Goal: Task Accomplishment & Management: Complete application form

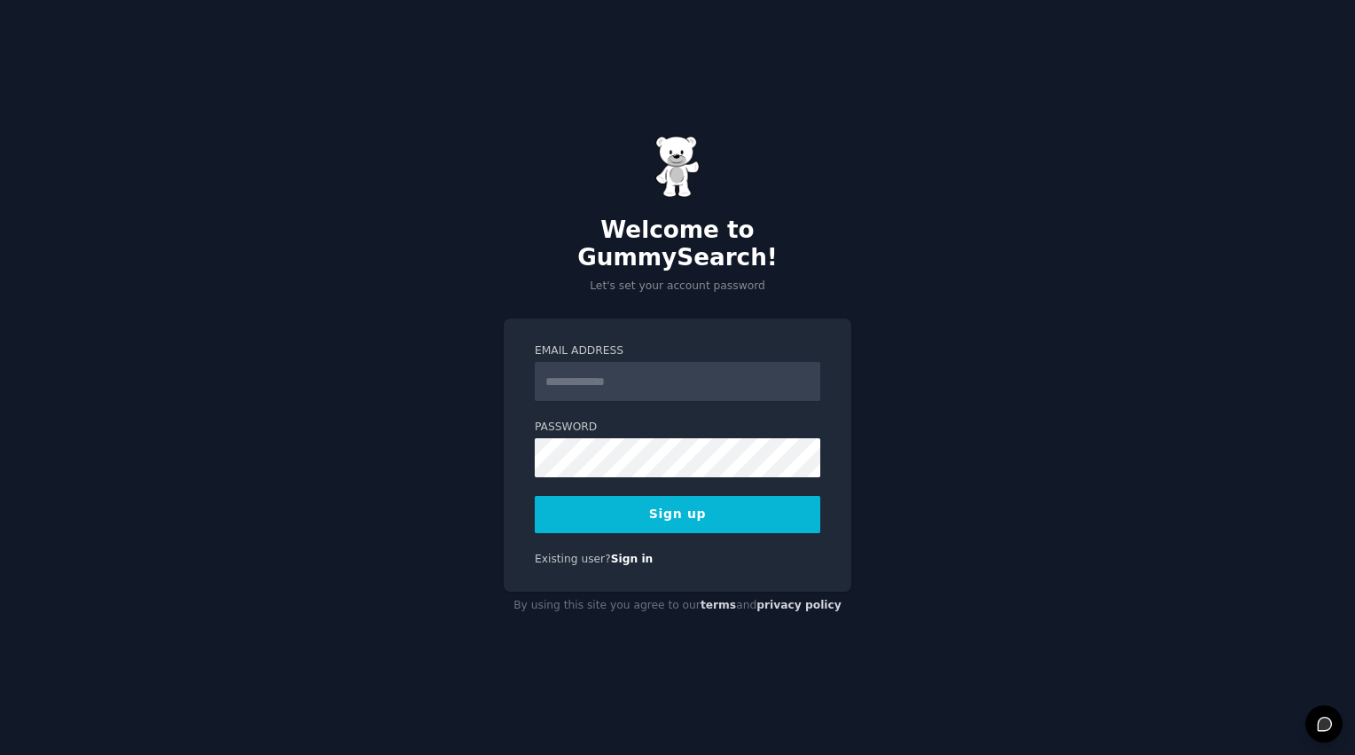
click at [575, 371] on input "Email Address" at bounding box center [677, 381] width 285 height 39
type input "**********"
click at [516, 433] on div "**********" at bounding box center [678, 454] width 348 height 273
click at [968, 158] on div "**********" at bounding box center [677, 377] width 1355 height 755
click at [704, 504] on button "Sign up" at bounding box center [677, 514] width 285 height 37
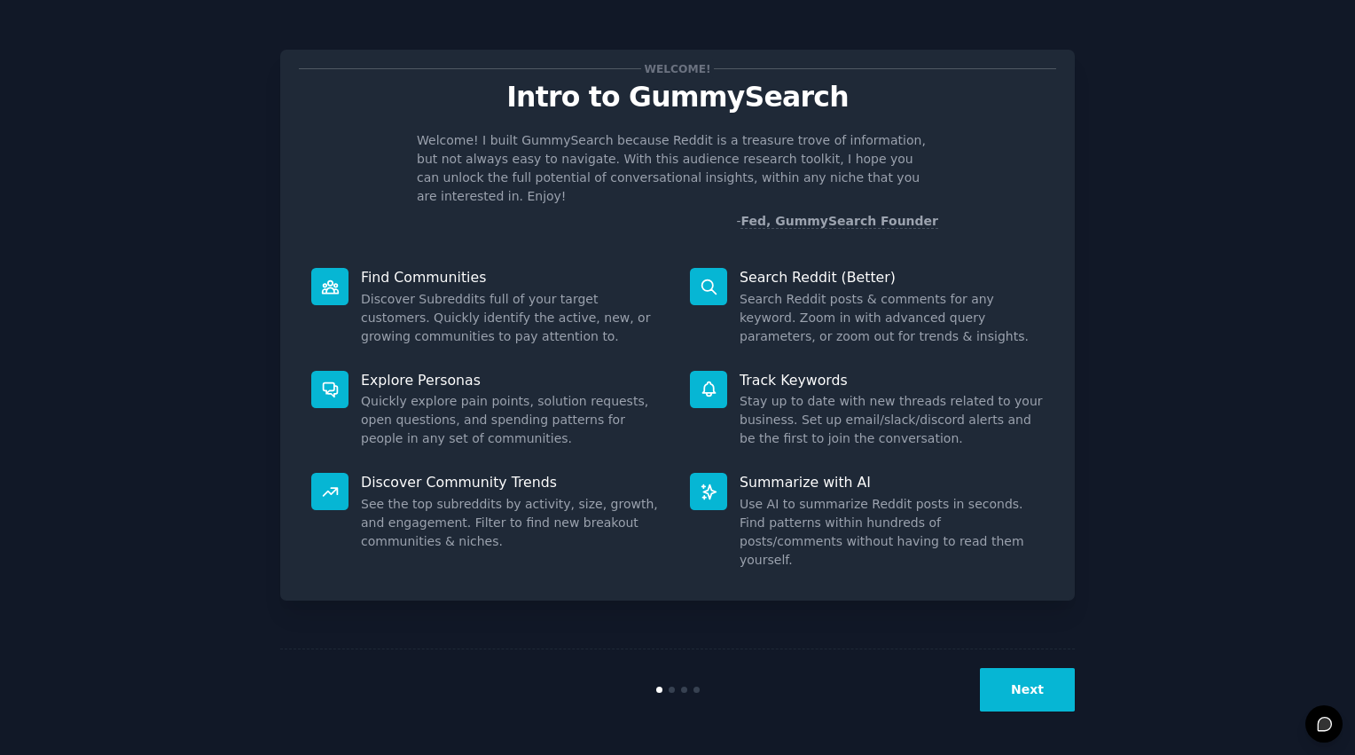
click at [1026, 690] on button "Next" at bounding box center [1027, 689] width 95 height 43
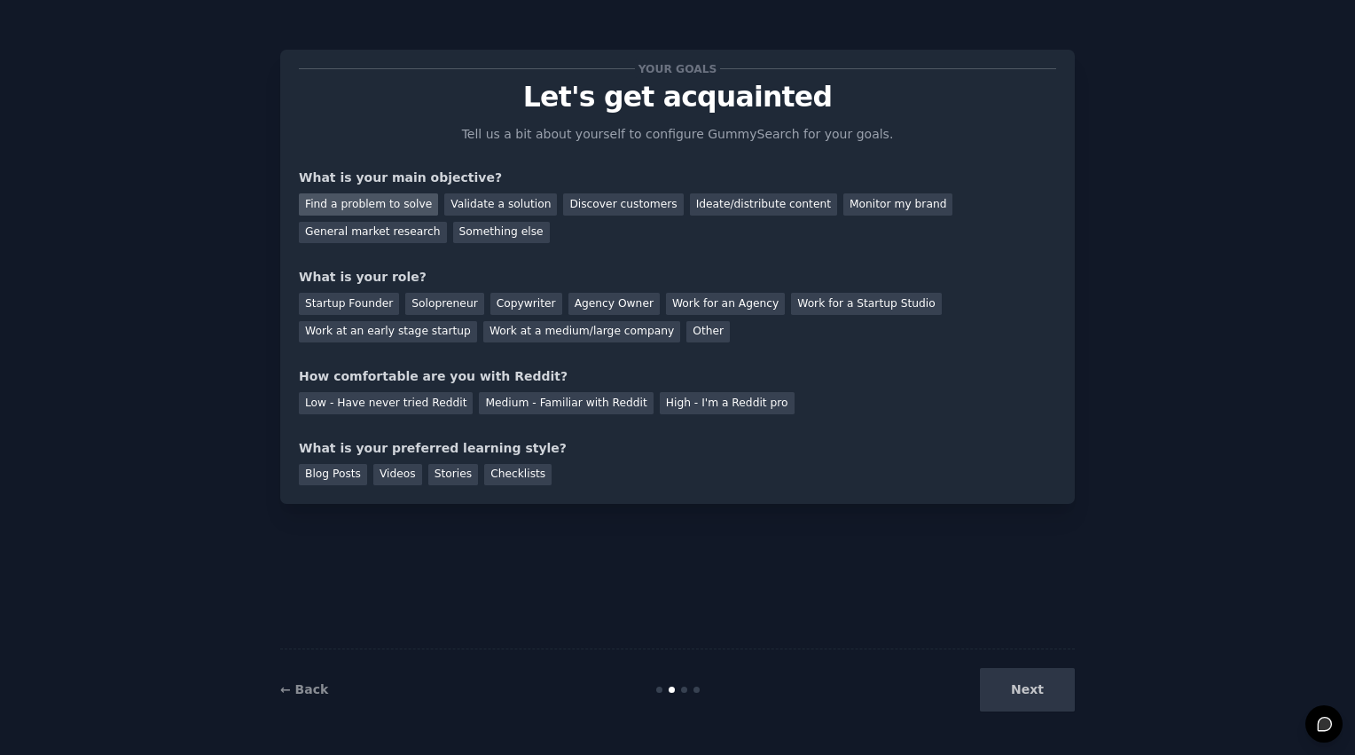
click at [373, 204] on div "Find a problem to solve" at bounding box center [368, 204] width 139 height 22
click at [349, 304] on div "Startup Founder" at bounding box center [349, 304] width 100 height 22
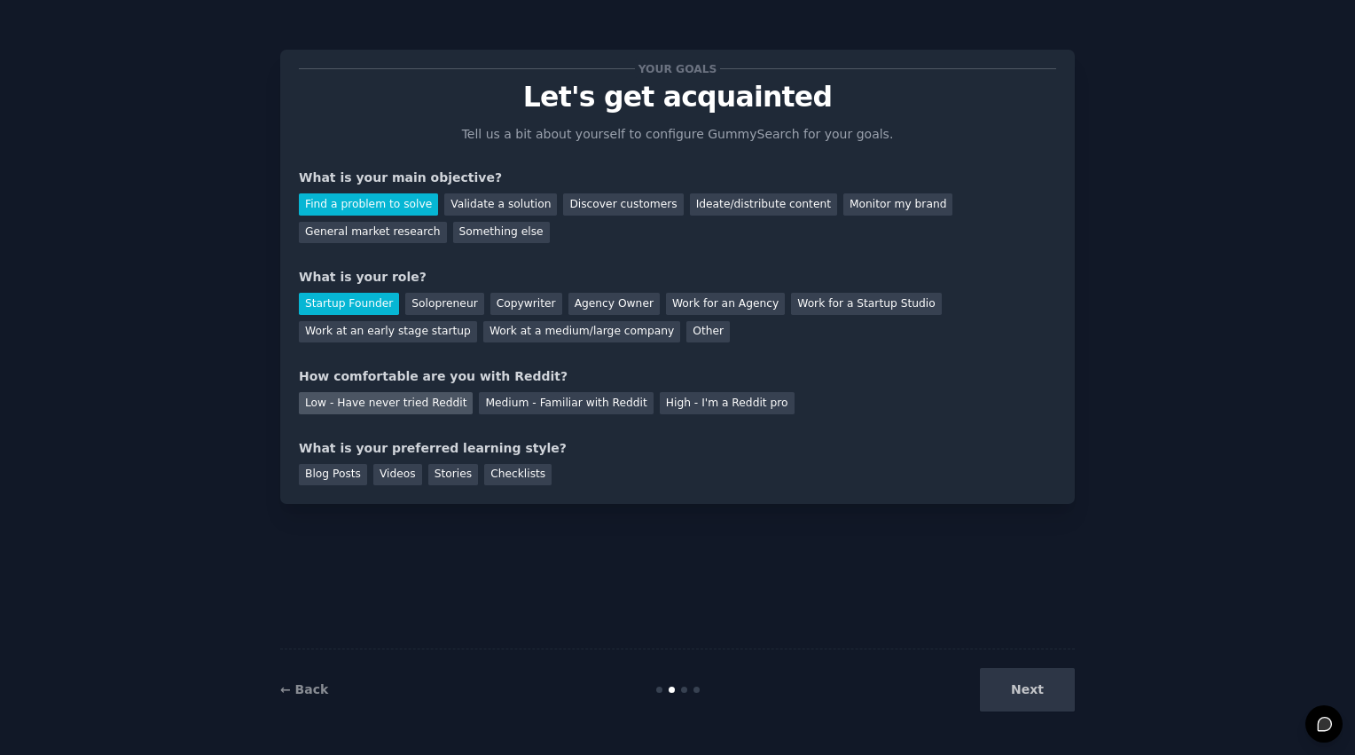
click at [395, 403] on div "Low - Have never tried Reddit" at bounding box center [386, 403] width 174 height 22
click at [394, 471] on div "Videos" at bounding box center [397, 475] width 49 height 22
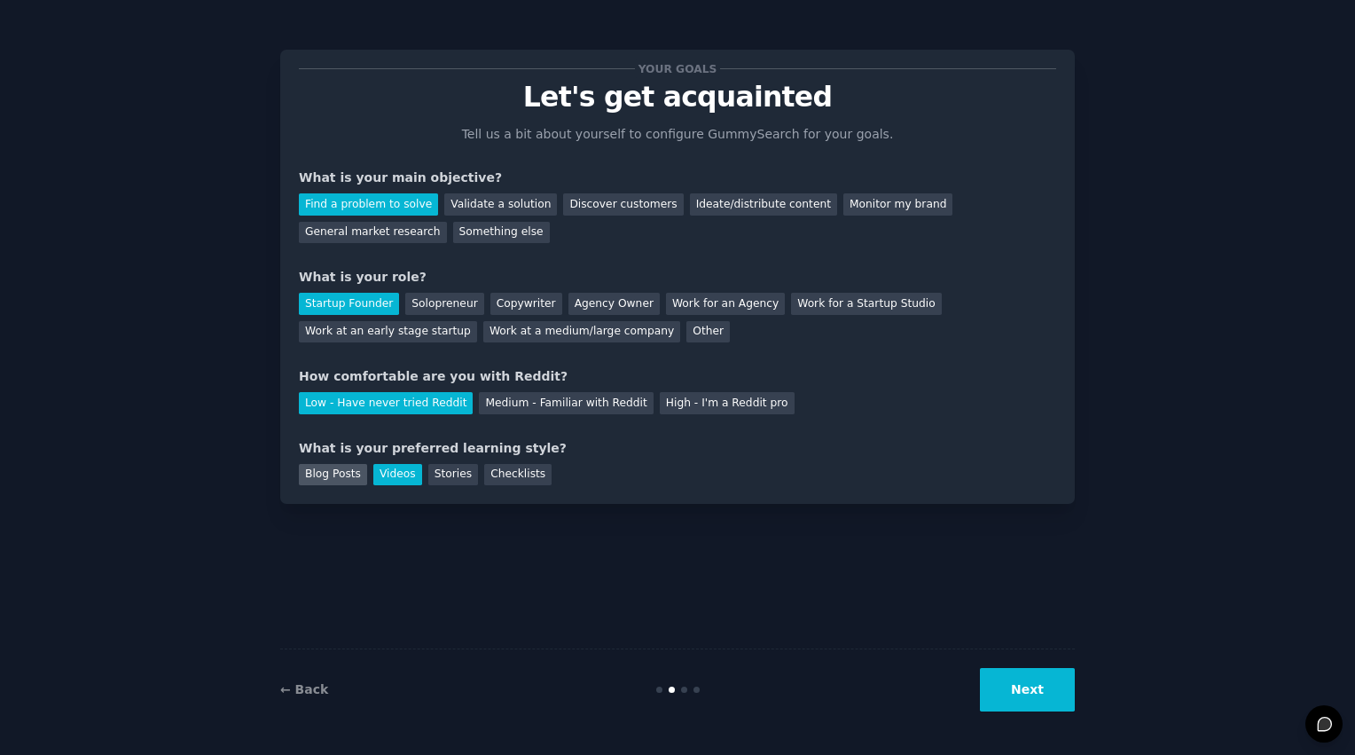
click at [330, 478] on div "Blog Posts" at bounding box center [333, 475] width 68 height 22
click at [390, 478] on div "Videos" at bounding box center [397, 475] width 49 height 22
click at [436, 473] on div "Stories" at bounding box center [453, 475] width 50 height 22
click at [491, 473] on div "Checklists" at bounding box center [517, 475] width 67 height 22
click at [387, 475] on div "Videos" at bounding box center [397, 475] width 49 height 22
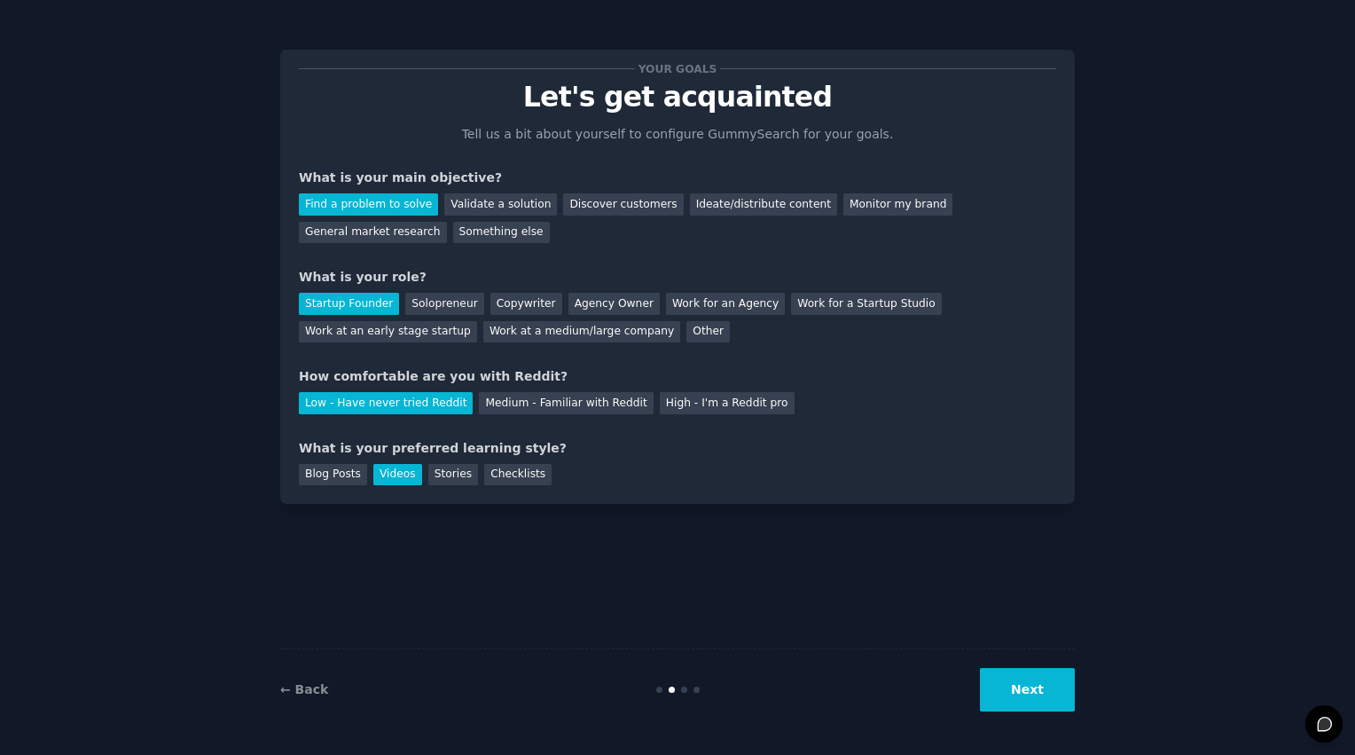
click at [1043, 688] on button "Next" at bounding box center [1027, 689] width 95 height 43
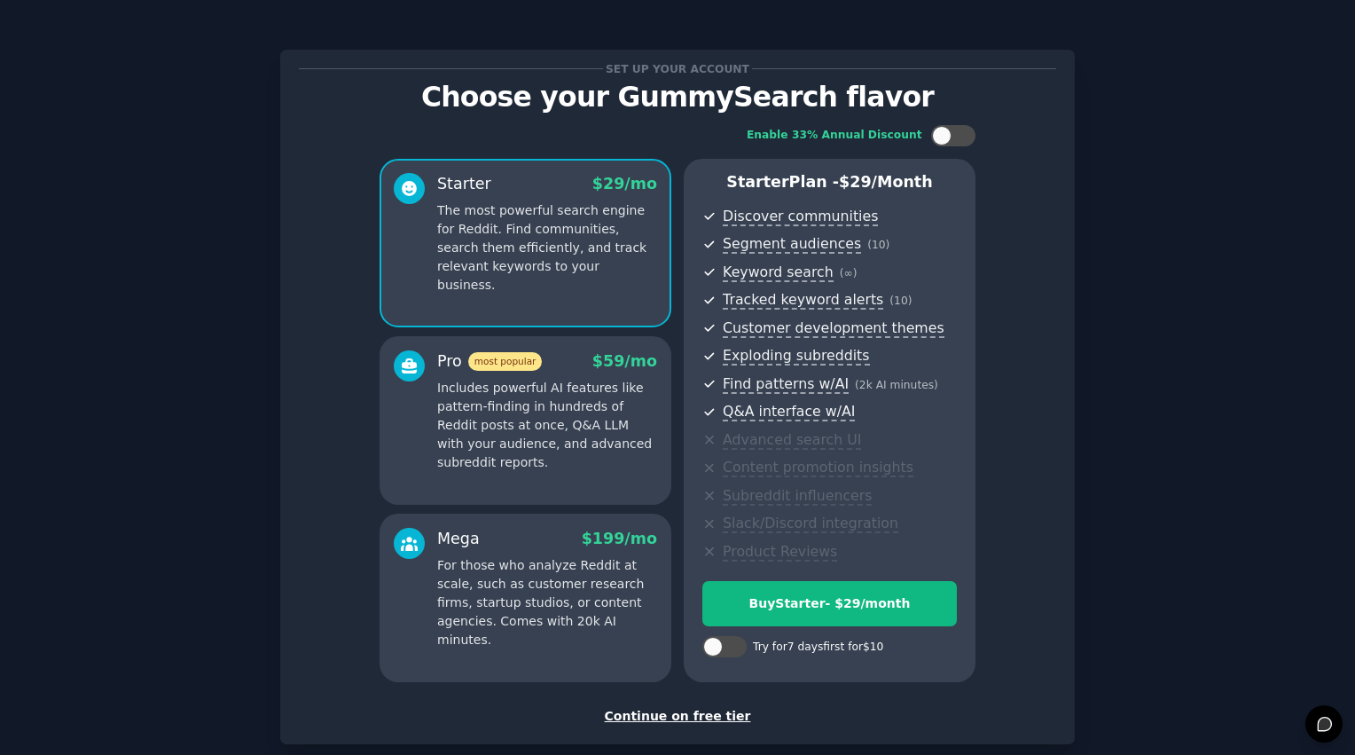
click at [684, 713] on div "Continue on free tier" at bounding box center [677, 716] width 757 height 19
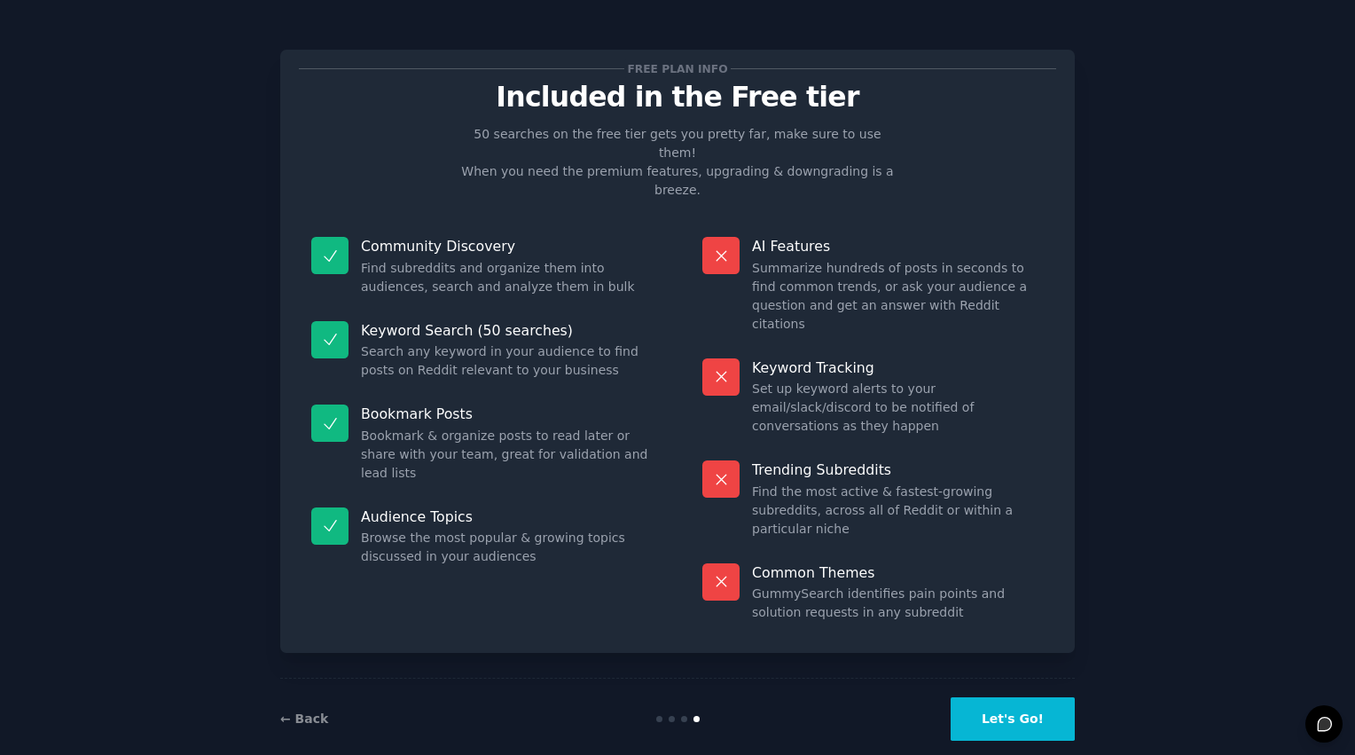
click at [1014, 699] on button "Let's Go!" at bounding box center [1012, 718] width 124 height 43
